Goal: Information Seeking & Learning: Find specific fact

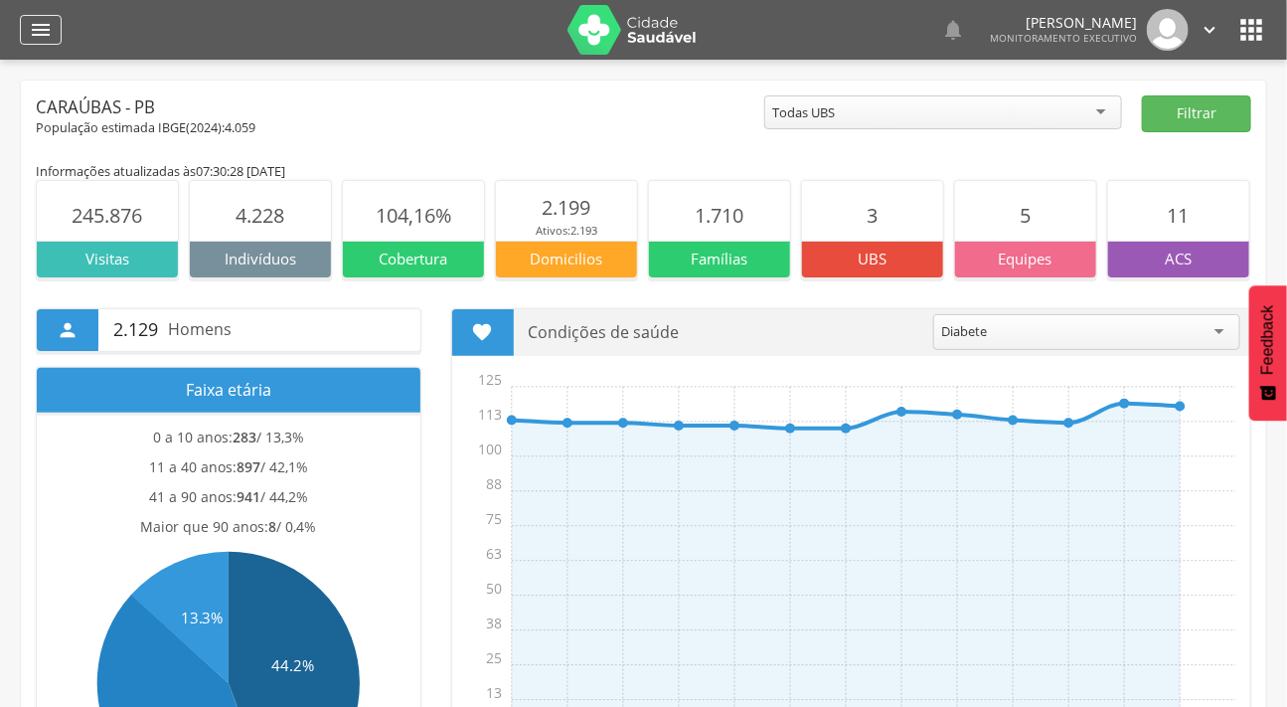
click at [39, 35] on icon "" at bounding box center [41, 30] width 24 height 24
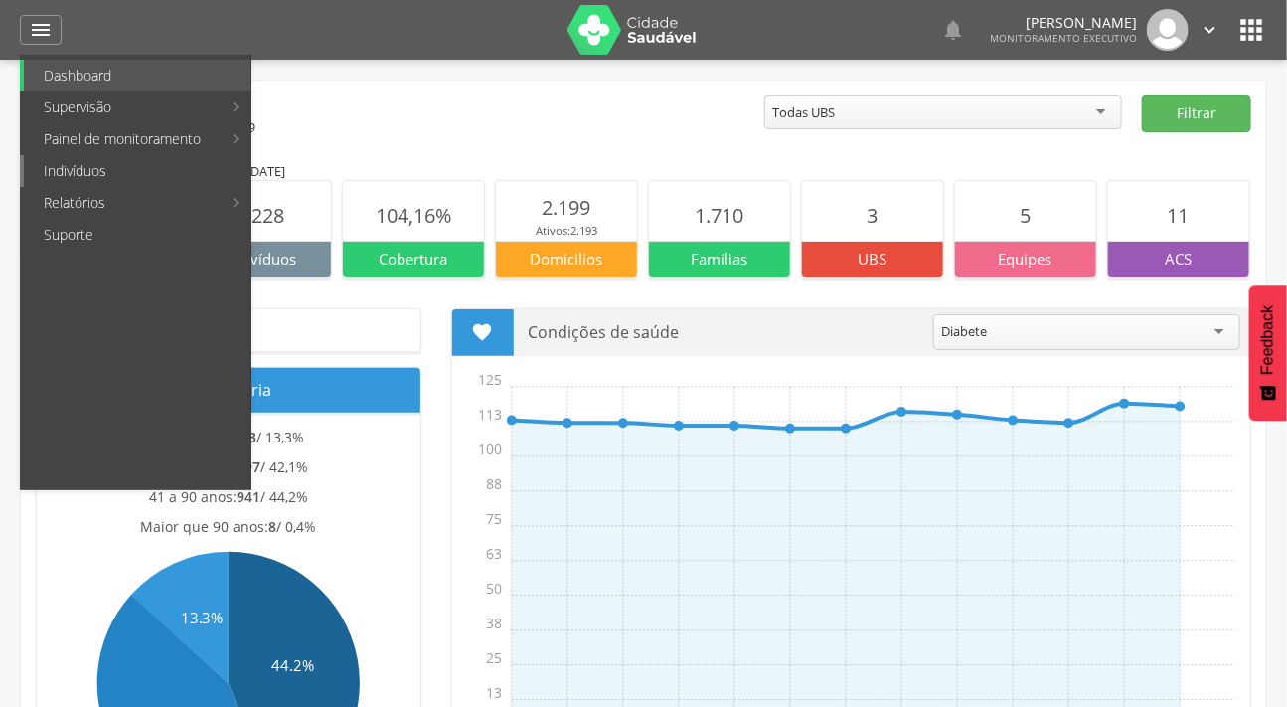
click at [82, 168] on link "Indivíduos" at bounding box center [137, 171] width 227 height 32
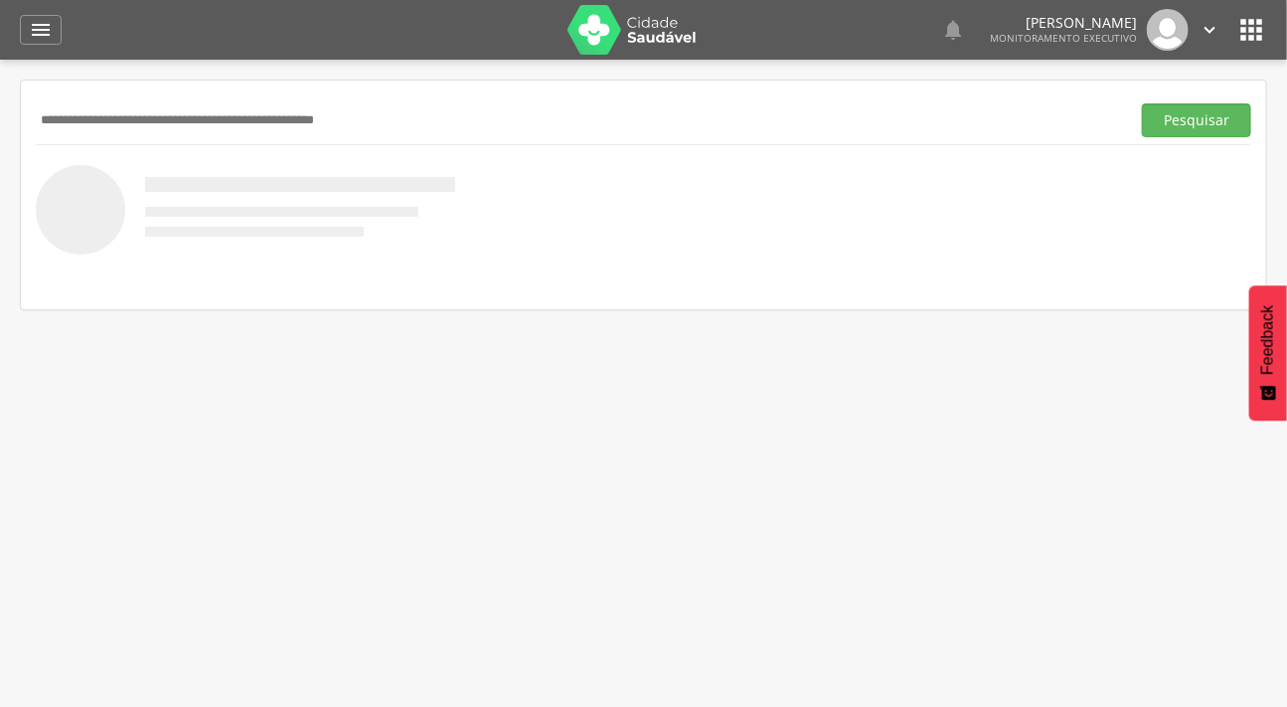
click at [146, 121] on input "text" at bounding box center [579, 120] width 1086 height 34
type input "****"
click at [1142, 103] on button "Pesquisar" at bounding box center [1196, 120] width 109 height 34
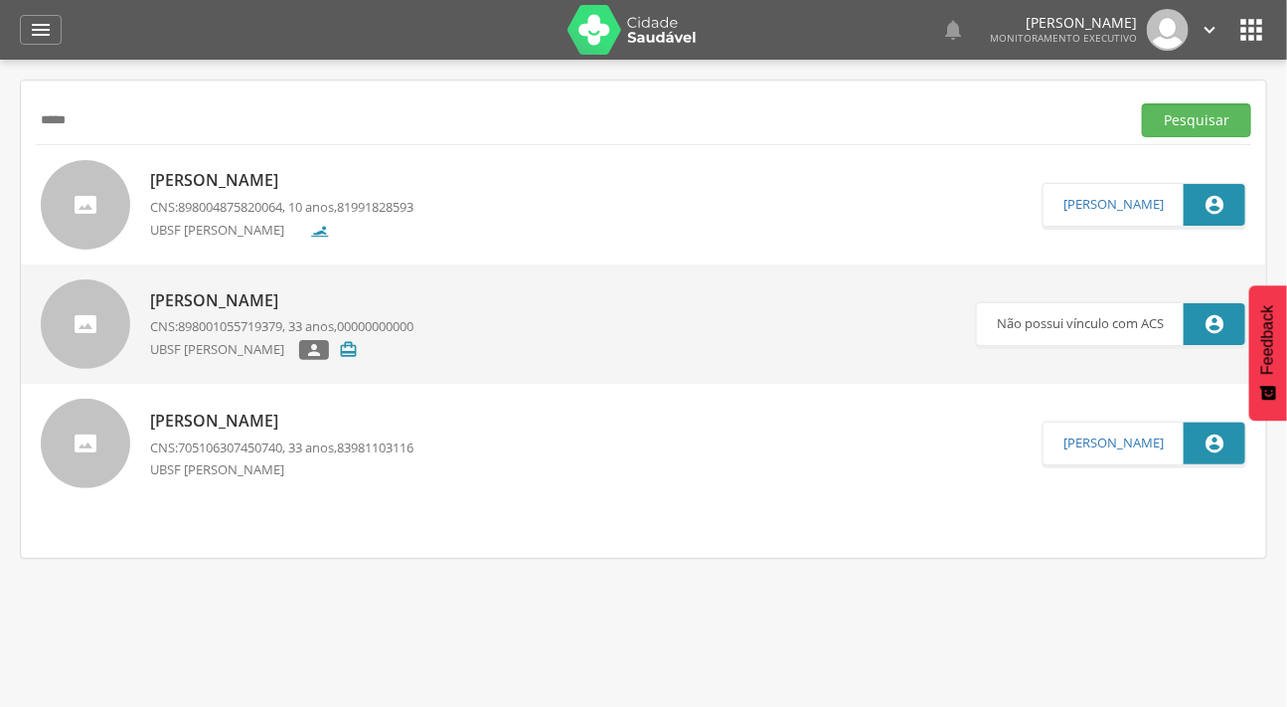
click at [180, 172] on p "[PERSON_NAME]" at bounding box center [281, 180] width 263 height 23
type input "**********"
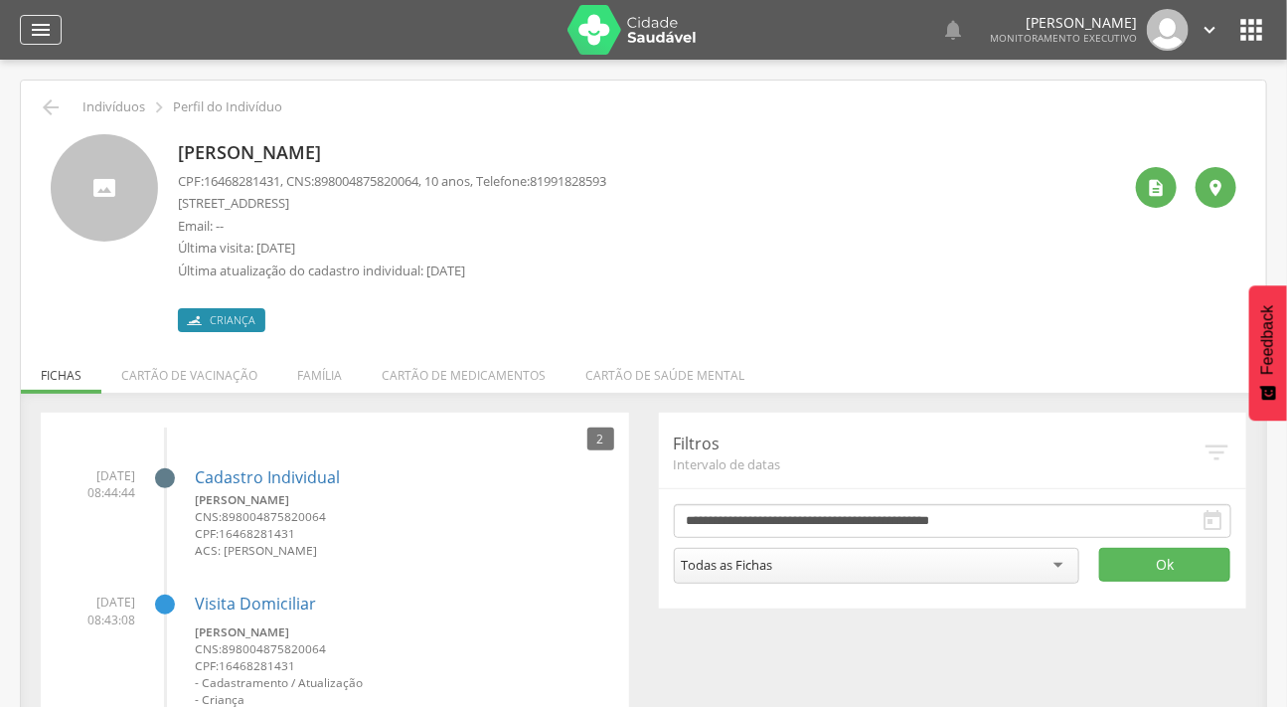
click at [43, 21] on icon "" at bounding box center [41, 30] width 24 height 24
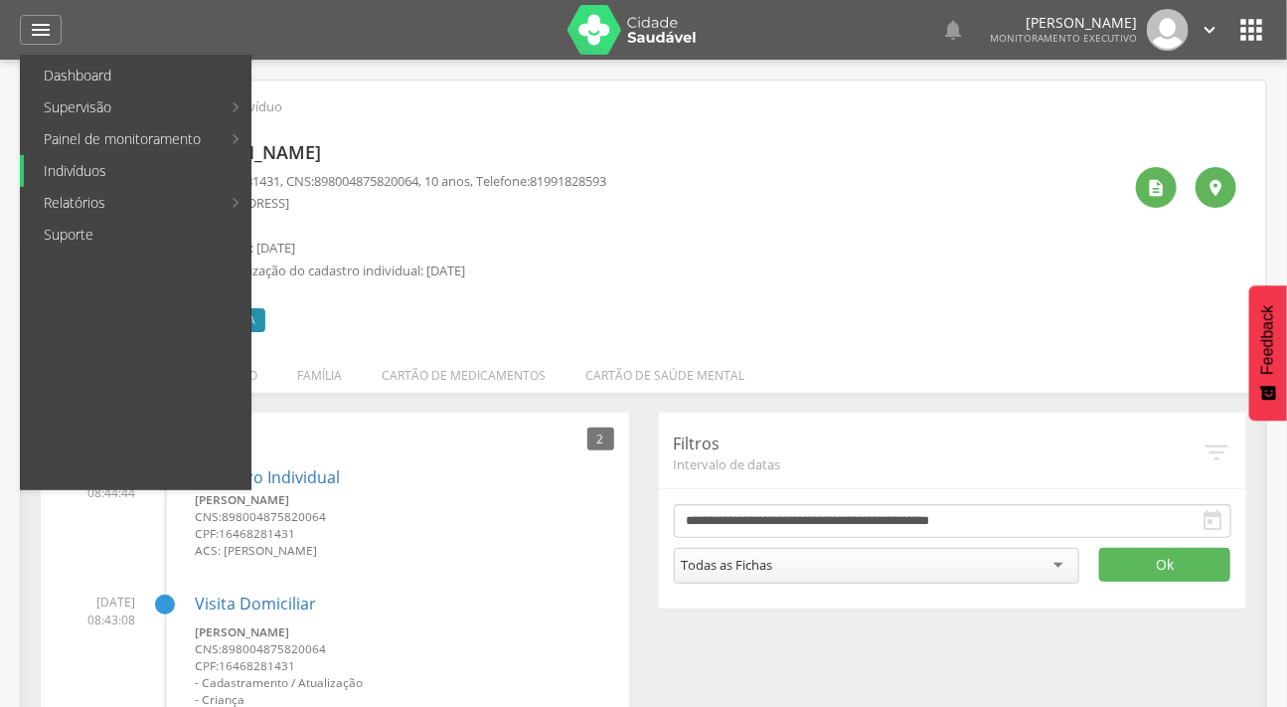
click at [95, 172] on link "Indivíduos" at bounding box center [137, 171] width 227 height 32
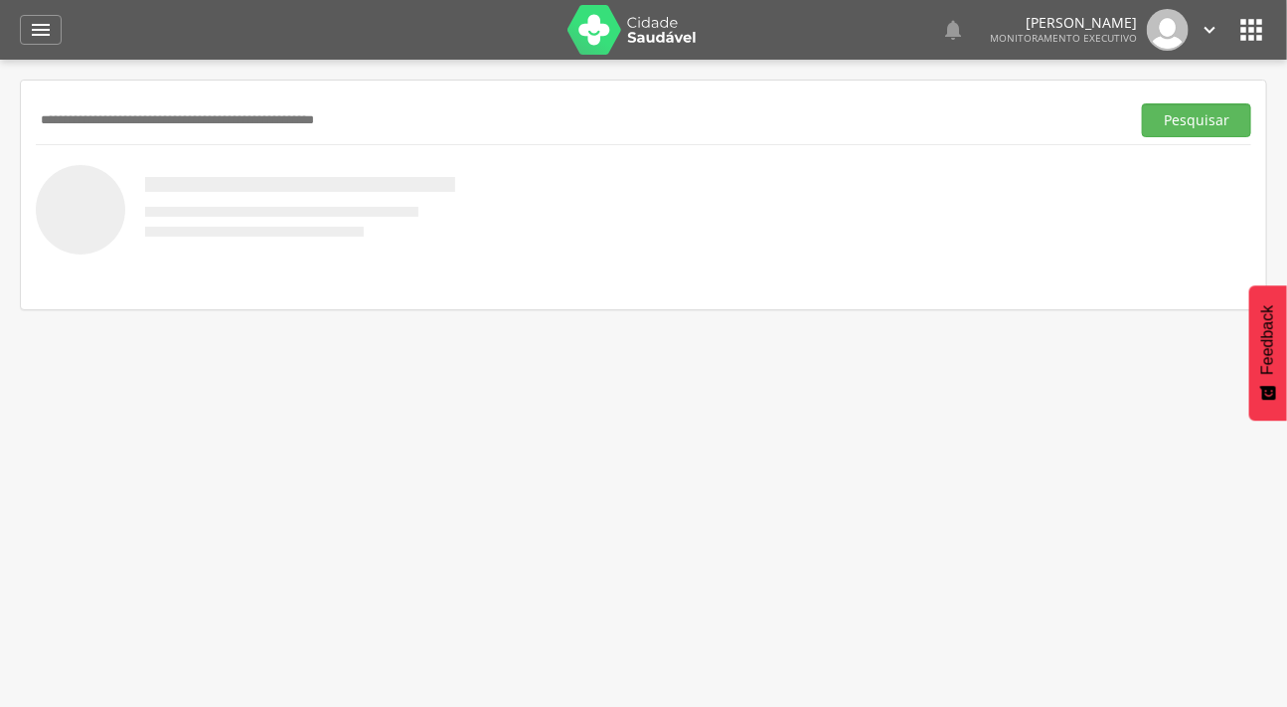
click at [108, 117] on input "text" at bounding box center [579, 120] width 1086 height 34
type input "**********"
click at [1142, 103] on button "Pesquisar" at bounding box center [1196, 120] width 109 height 34
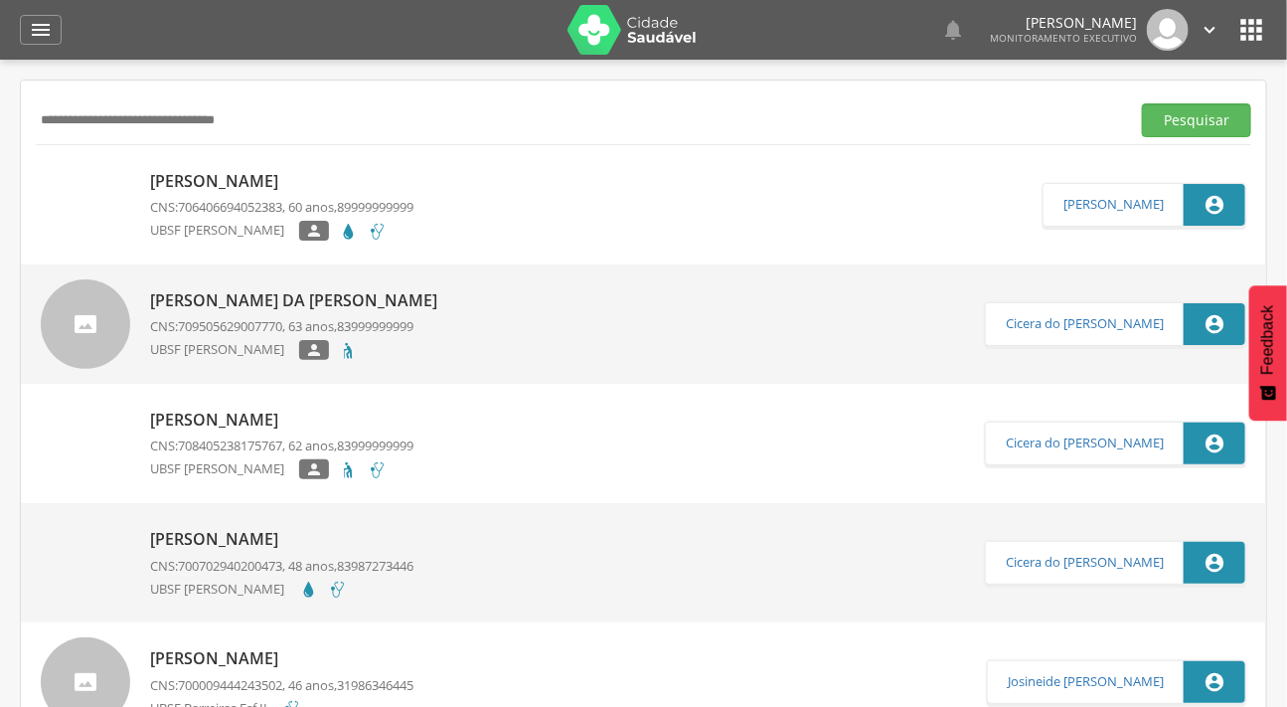
click at [41, 171] on img at bounding box center [41, 171] width 0 height 0
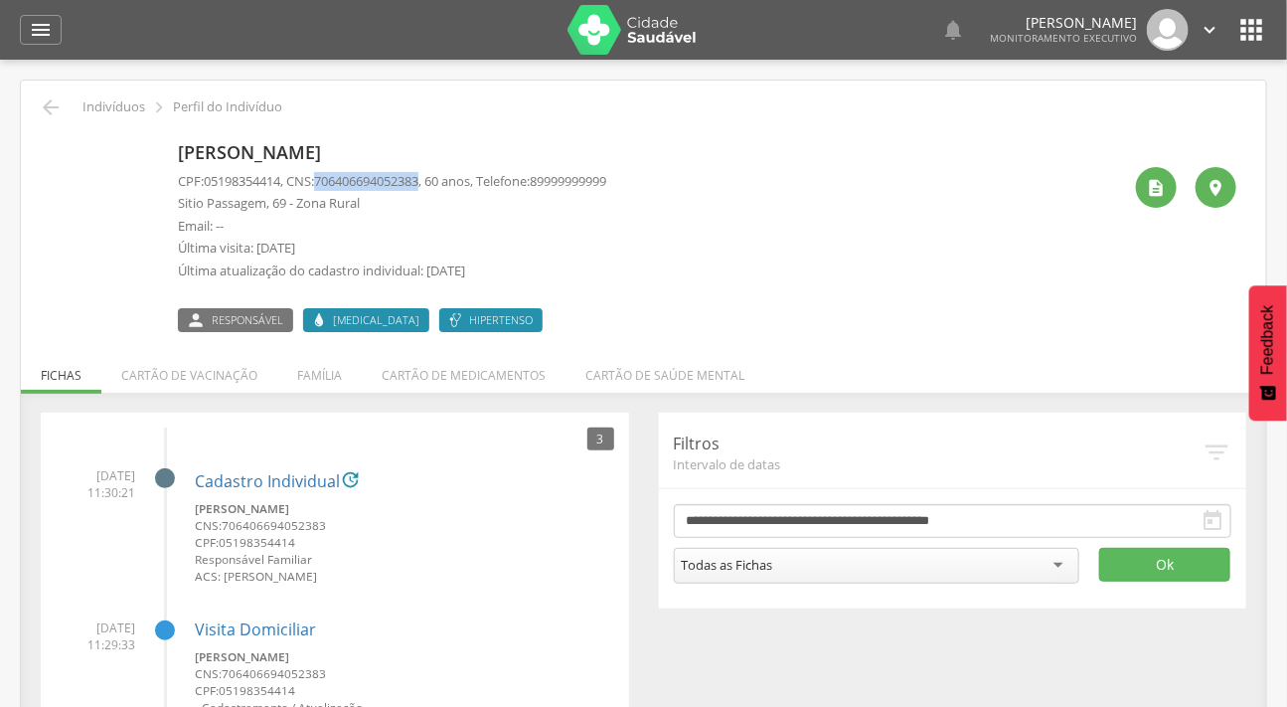
drag, startPoint x: 436, startPoint y: 180, endPoint x: 327, endPoint y: 172, distance: 109.6
click at [327, 172] on p "CPF: 05198354414 , CNS: [PHONE_NUMBER] , 60 anos, Telefone: [PHONE_NUMBER]" at bounding box center [392, 181] width 428 height 19
copy span "706406694052383"
click at [322, 368] on li "Família" at bounding box center [319, 370] width 84 height 47
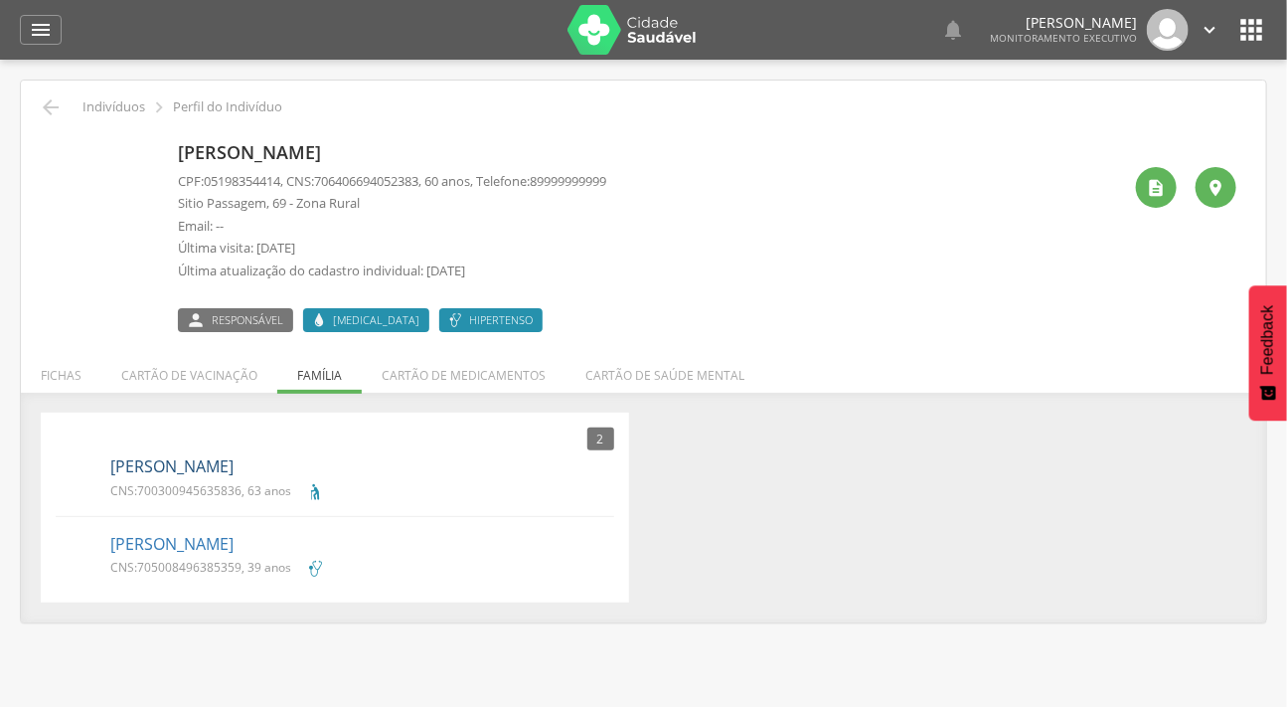
click at [213, 469] on link "[PERSON_NAME]" at bounding box center [171, 466] width 123 height 23
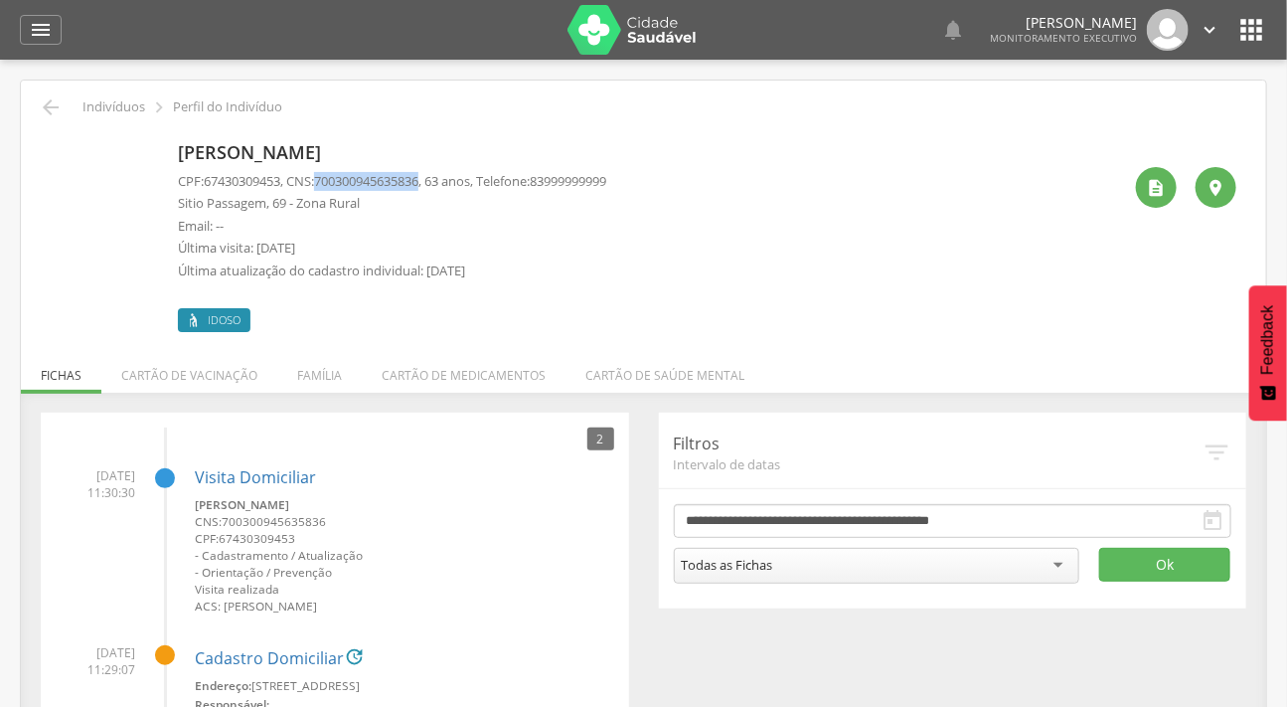
drag, startPoint x: 436, startPoint y: 180, endPoint x: 328, endPoint y: 171, distance: 108.7
click at [328, 172] on span "700300945635836" at bounding box center [366, 181] width 104 height 18
copy span "700300945635836"
